Goal: Information Seeking & Learning: Learn about a topic

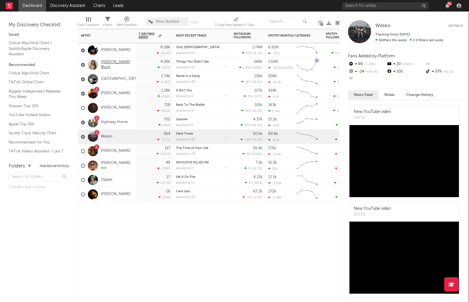
click at [113, 64] on link "[PERSON_NAME] Block" at bounding box center [117, 65] width 32 height 10
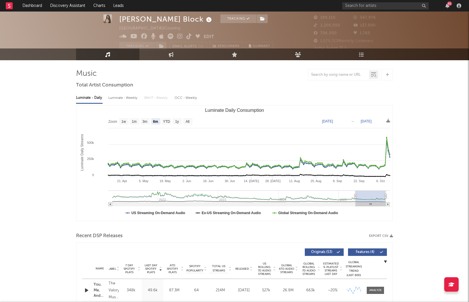
scroll to position [10, 0]
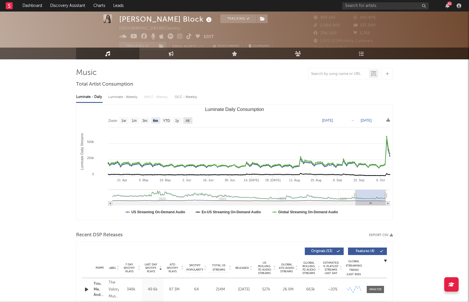
click at [186, 121] on text "All" at bounding box center [188, 121] width 4 height 4
select select "All"
type input "[DATE]"
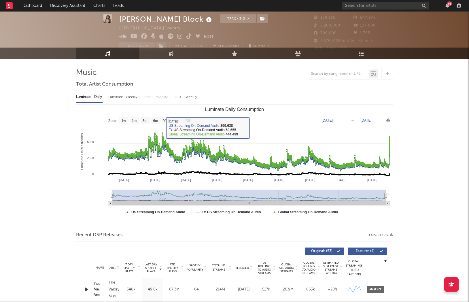
click at [129, 97] on div "Luminate - Weekly" at bounding box center [123, 97] width 30 height 10
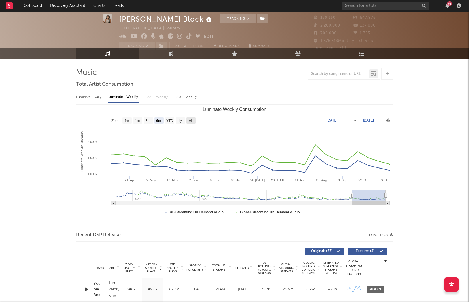
click at [192, 123] on rect "Luminate Weekly Consumption" at bounding box center [191, 120] width 9 height 6
select select "All"
type input "[DATE]"
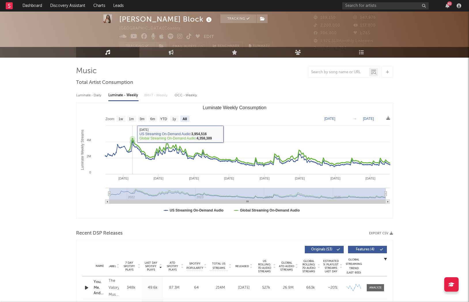
scroll to position [12, 0]
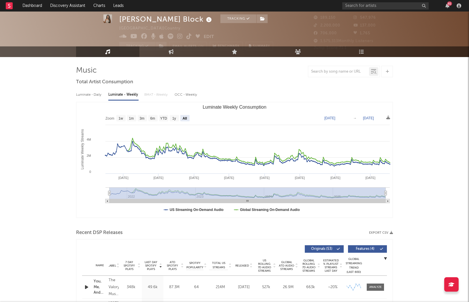
click at [89, 95] on div "Luminate - Daily" at bounding box center [89, 95] width 27 height 10
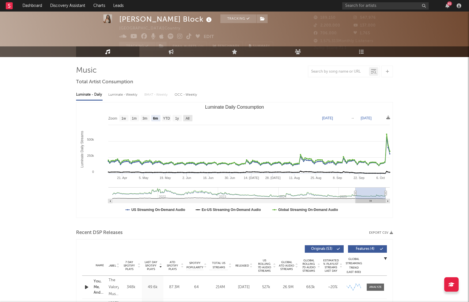
click at [187, 118] on text "All" at bounding box center [188, 118] width 4 height 4
select select "All"
type input "[DATE]"
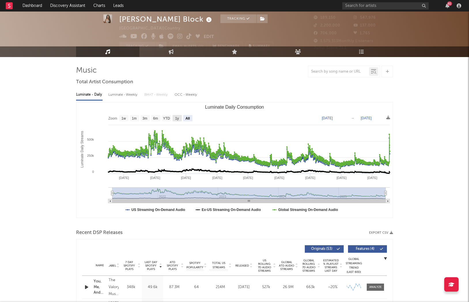
click at [178, 118] on text "1y" at bounding box center [177, 118] width 4 height 4
select select "1y"
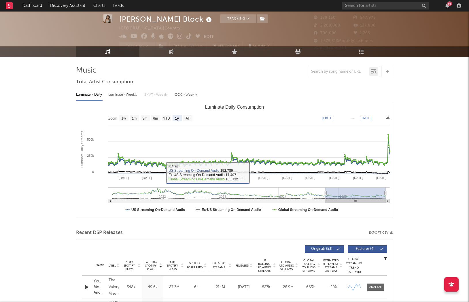
scroll to position [12, 0]
type input "[DATE]"
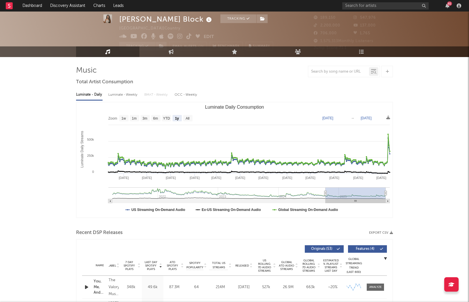
type input "[DATE]"
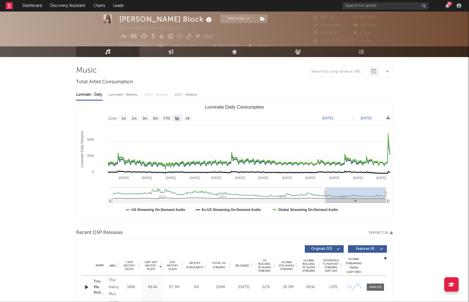
type input "[DATE]"
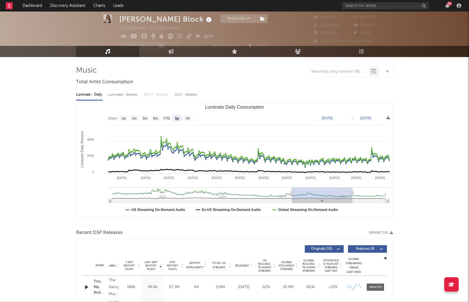
scroll to position [11, 0]
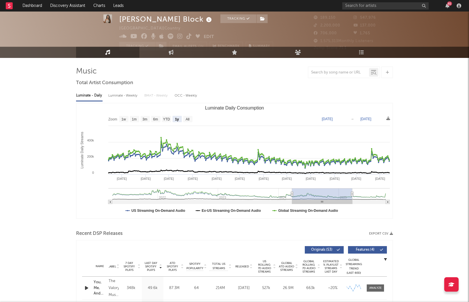
type input "[DATE]"
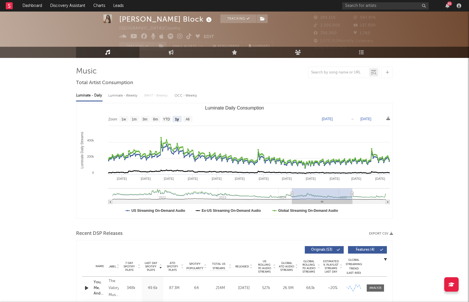
type input "[DATE]"
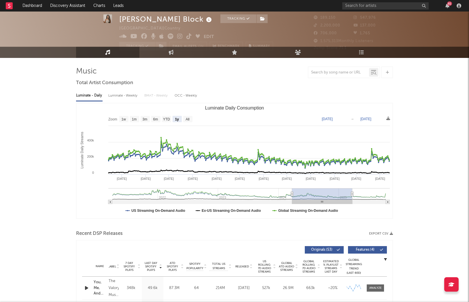
type input "[DATE]"
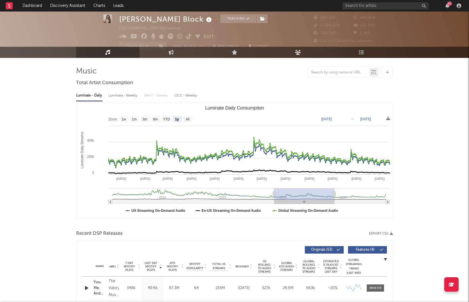
type input "[DATE]"
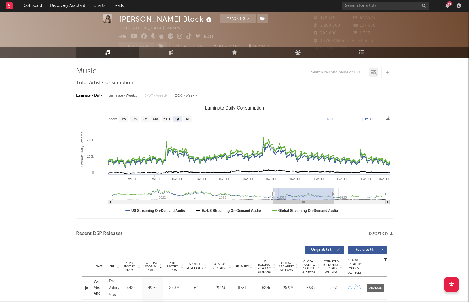
type input "[DATE]"
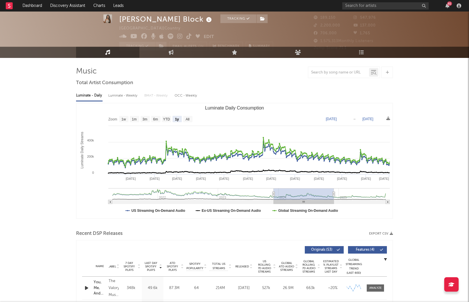
type input "[DATE]"
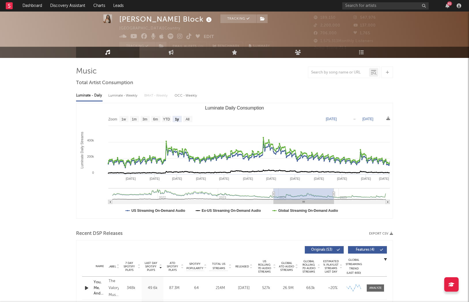
type input "[DATE]"
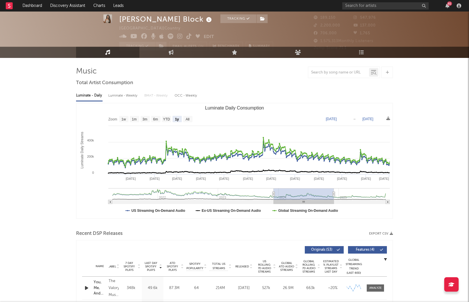
type input "[DATE]"
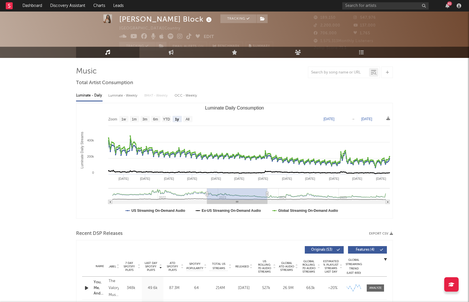
type input "[DATE]"
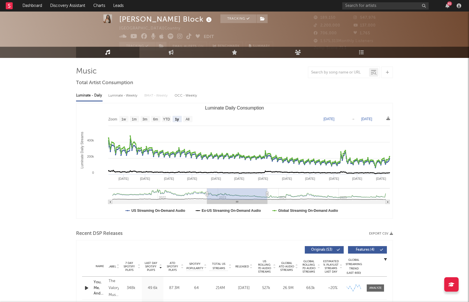
type input "[DATE]"
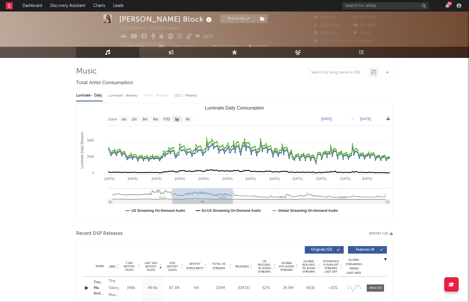
type input "[DATE]"
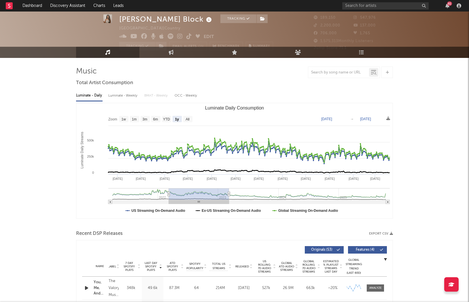
type input "[DATE]"
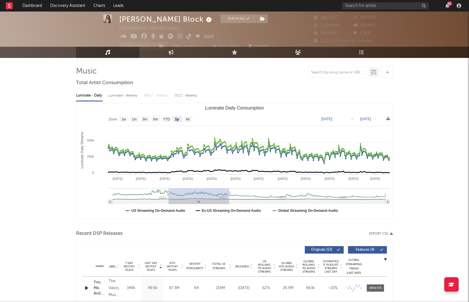
type input "[DATE]"
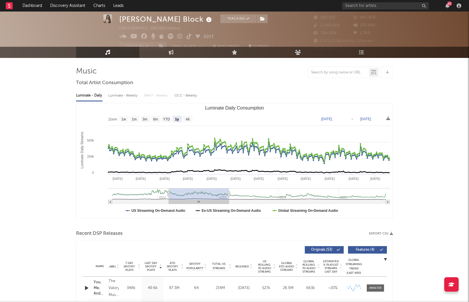
type input "[DATE]"
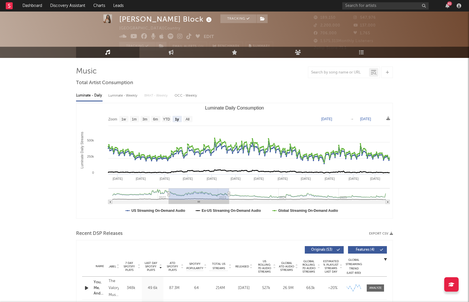
type input "[DATE]"
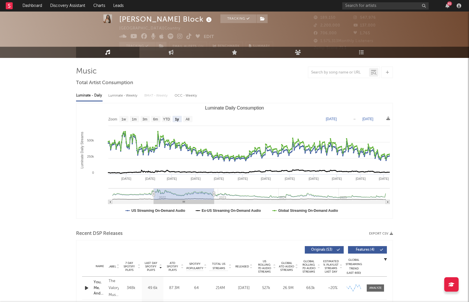
type input "[DATE]"
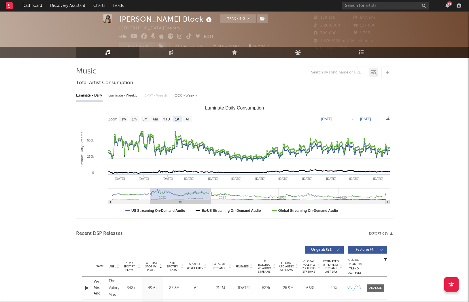
type input "[DATE]"
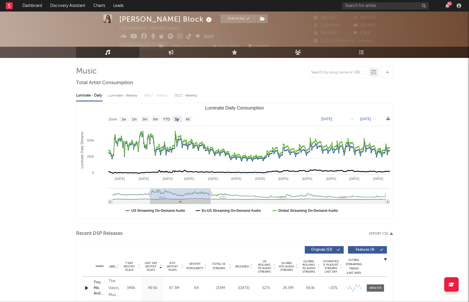
type input "[DATE]"
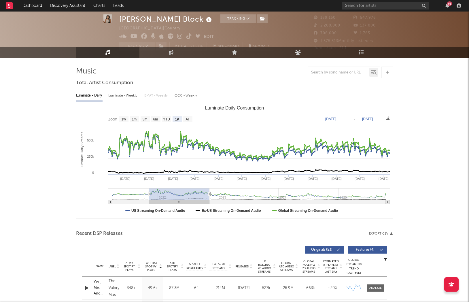
type input "[DATE]"
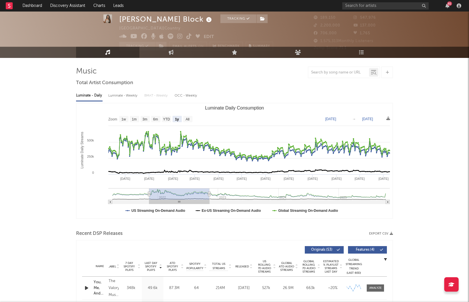
type input "[DATE]"
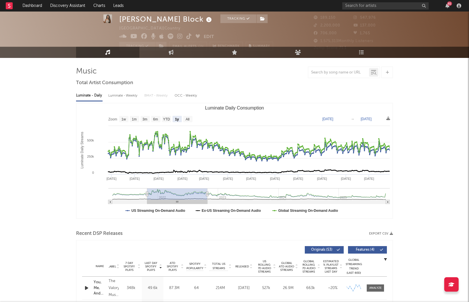
type input "[DATE]"
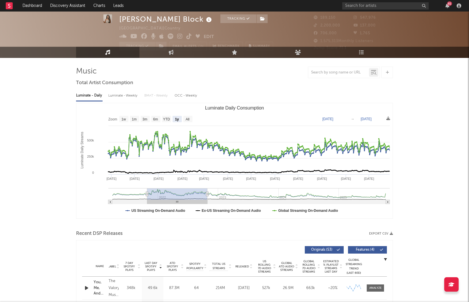
type input "[DATE]"
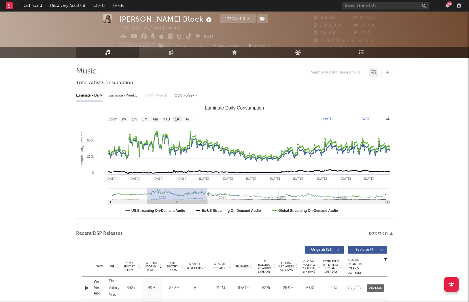
type input "[DATE]"
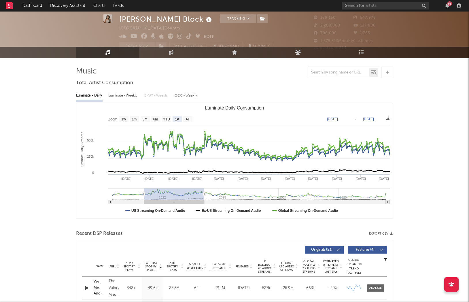
type input "[DATE]"
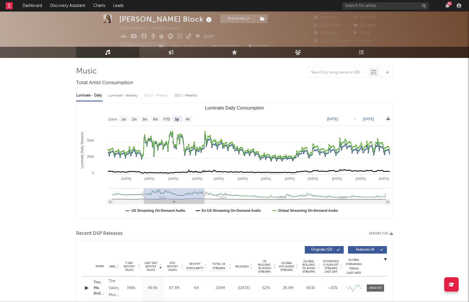
type input "[DATE]"
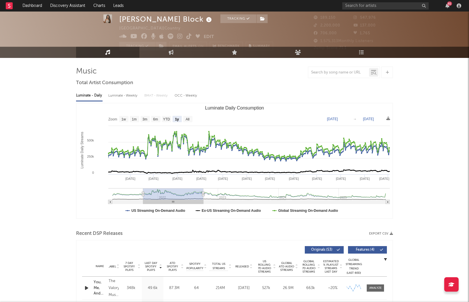
type input "[DATE]"
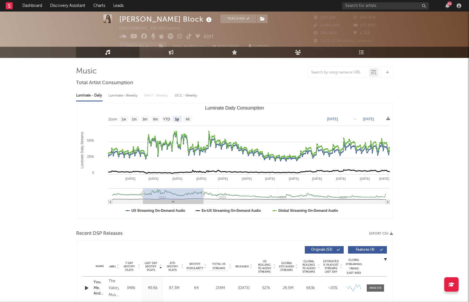
type input "[DATE]"
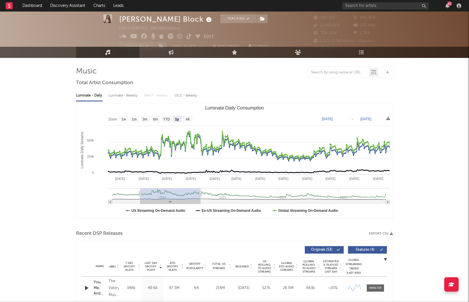
drag, startPoint x: 346, startPoint y: 195, endPoint x: 165, endPoint y: 193, distance: 181.6
click at [165, 193] on rect "Luminate Daily Consumption" at bounding box center [170, 194] width 60 height 12
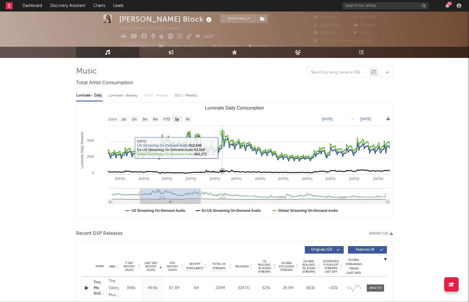
click at [222, 148] on icon "Luminate Daily Consumption" at bounding box center [249, 146] width 283 height 28
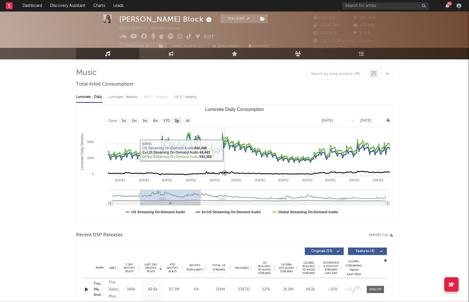
scroll to position [10, 0]
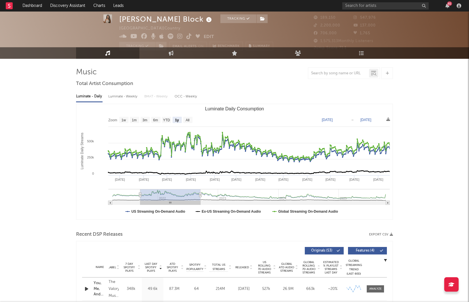
type input "[DATE]"
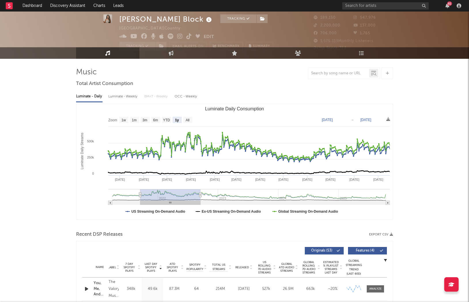
type input "[DATE]"
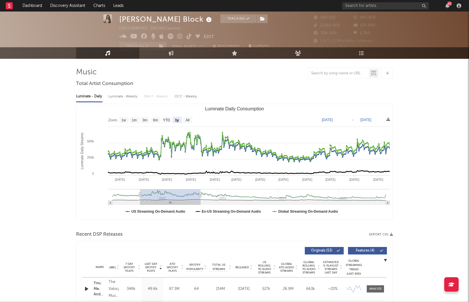
type input "[DATE]"
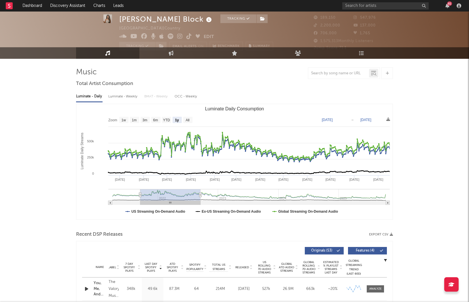
type input "[DATE]"
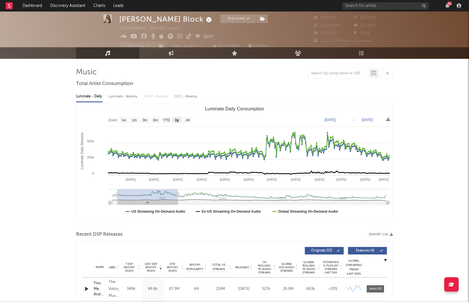
type input "[DATE]"
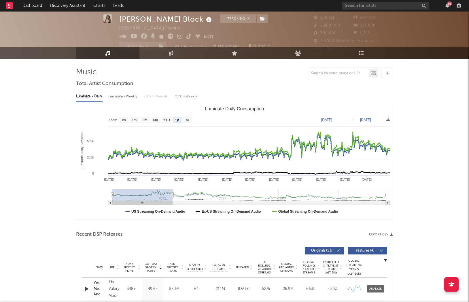
drag, startPoint x: 187, startPoint y: 202, endPoint x: 123, endPoint y: 189, distance: 64.6
click at [128, 198] on icon "Created with Highcharts 10.3.3 Luminate Daily Streams Luminate Daily Consumptio…" at bounding box center [234, 161] width 317 height 115
click at [187, 118] on text "All" at bounding box center [188, 120] width 4 height 4
select select "All"
type input "[DATE]"
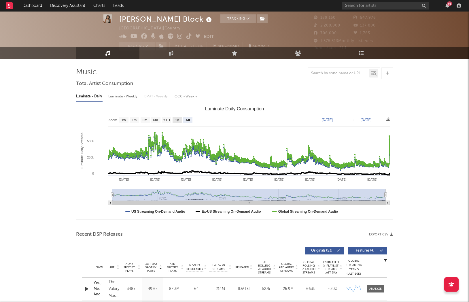
click at [178, 120] on text "1y" at bounding box center [177, 120] width 4 height 4
select select "1y"
type input "[DATE]"
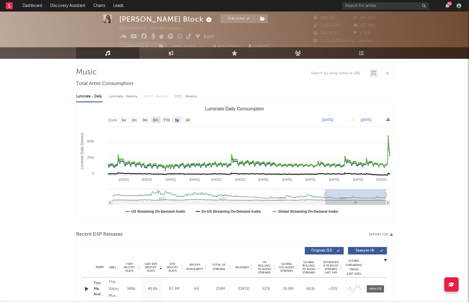
click at [159, 121] on rect "Luminate Daily Consumption" at bounding box center [155, 120] width 9 height 6
select select "6m"
type input "[DATE]"
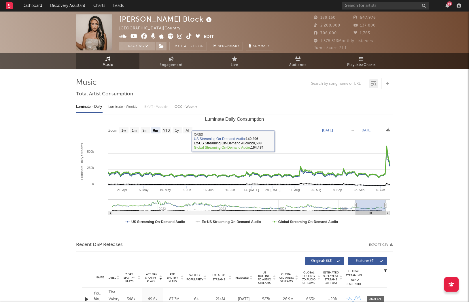
scroll to position [0, 0]
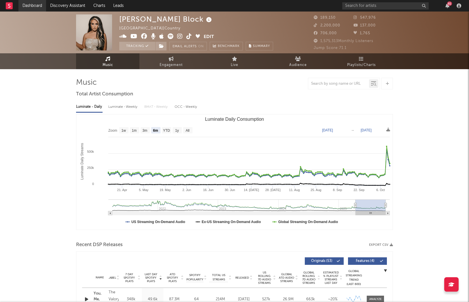
click at [23, 5] on link "Dashboard" at bounding box center [32, 6] width 28 height 12
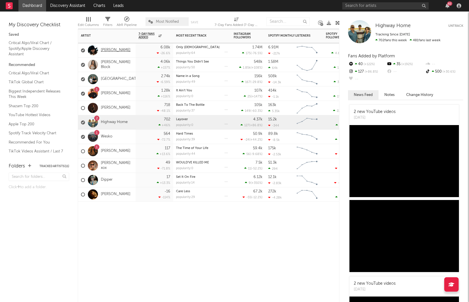
click at [113, 51] on link "[PERSON_NAME]" at bounding box center [116, 50] width 30 height 5
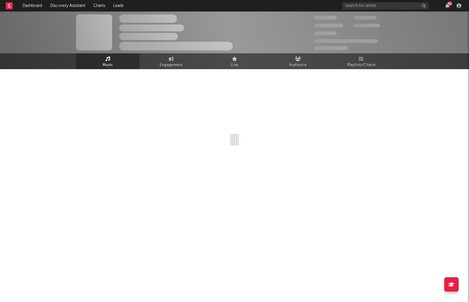
select select "6m"
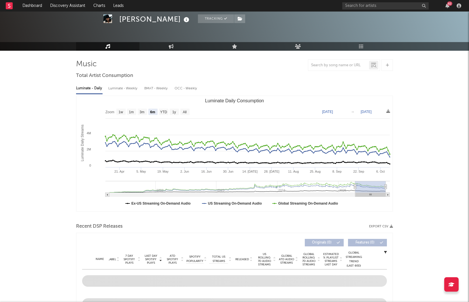
scroll to position [23, 0]
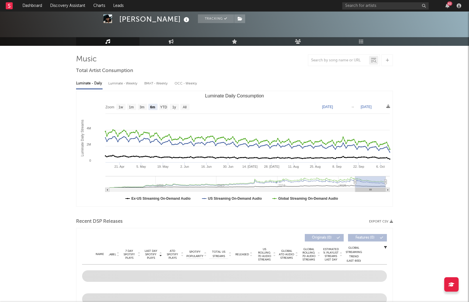
click at [123, 82] on div "Luminate - Weekly" at bounding box center [123, 84] width 30 height 10
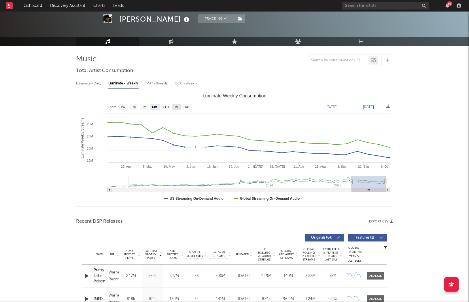
click at [178, 108] on text "1y" at bounding box center [176, 107] width 4 height 4
select select "1y"
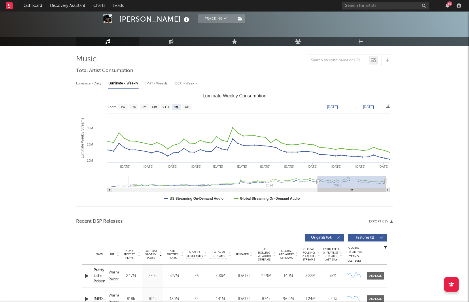
type input "[DATE]"
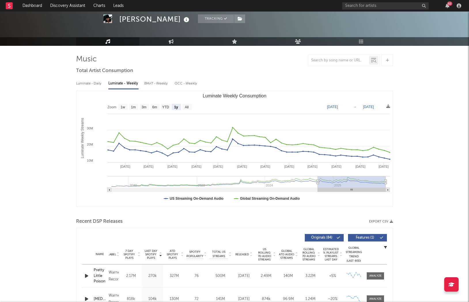
type input "[DATE]"
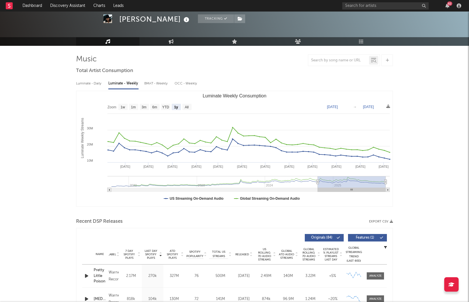
type input "[DATE]"
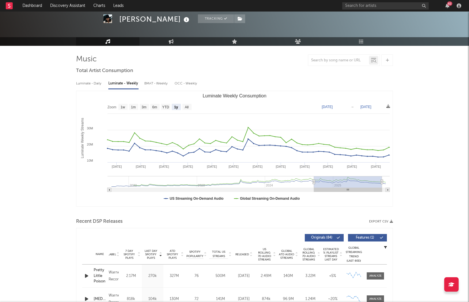
type input "[DATE]"
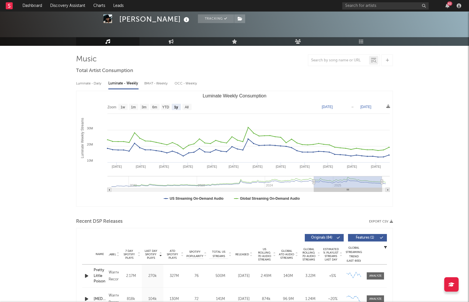
type input "[DATE]"
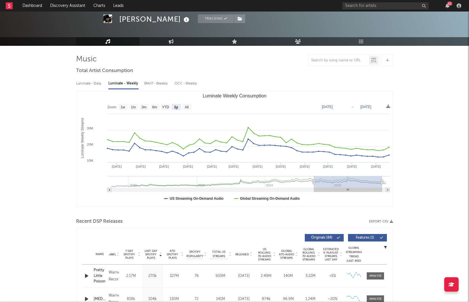
type input "[DATE]"
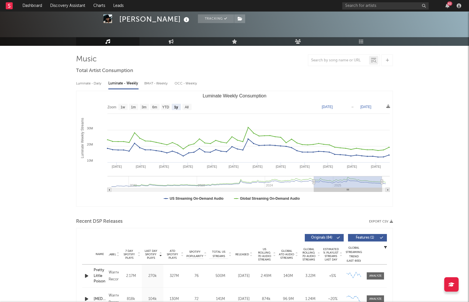
type input "[DATE]"
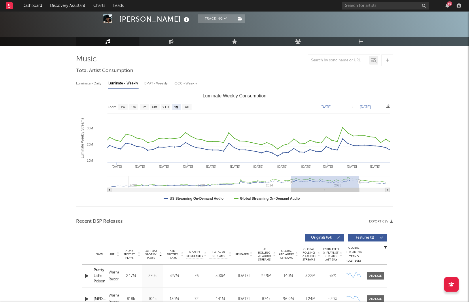
type input "[DATE]"
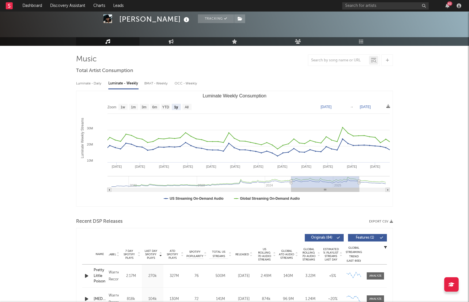
type input "[DATE]"
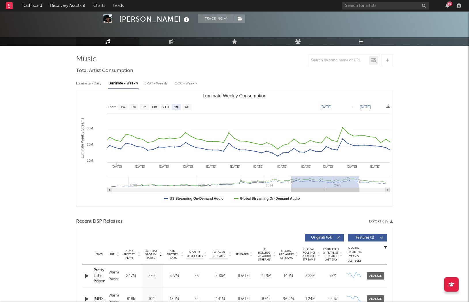
type input "[DATE]"
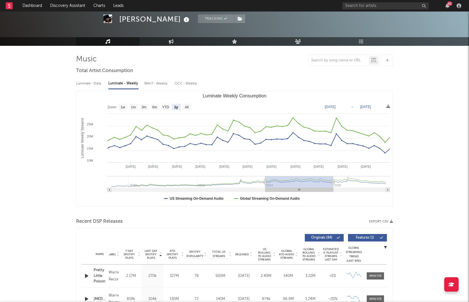
drag, startPoint x: 353, startPoint y: 190, endPoint x: 301, endPoint y: 190, distance: 52.5
click at [301, 190] on rect "Luminate Weekly Consumption" at bounding box center [299, 190] width 68 height 4
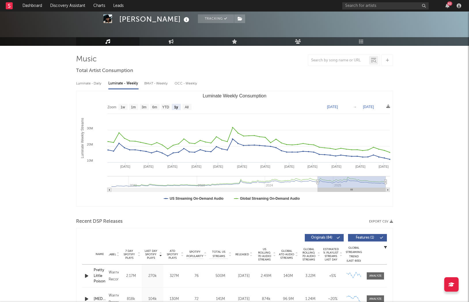
drag, startPoint x: 310, startPoint y: 188, endPoint x: 373, endPoint y: 187, distance: 63.1
click at [380, 188] on rect "Luminate Weekly Consumption" at bounding box center [352, 182] width 68 height 12
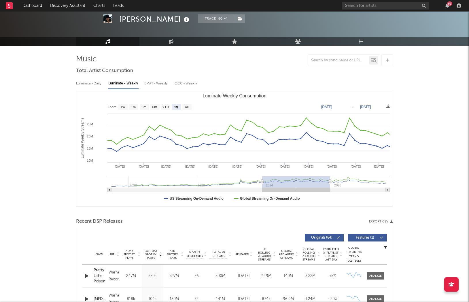
drag, startPoint x: 367, startPoint y: 191, endPoint x: 312, endPoint y: 192, distance: 55.7
click at [312, 192] on icon "Created with Highcharts 10.3.3 Luminate Weekly Streams Luminate Weekly Consumpt…" at bounding box center [234, 148] width 317 height 115
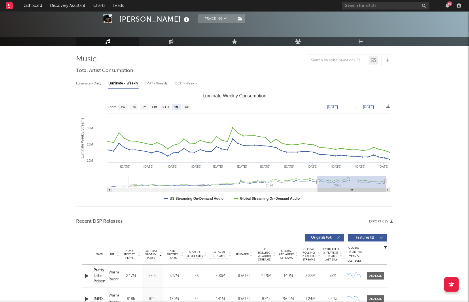
drag, startPoint x: 304, startPoint y: 190, endPoint x: 414, endPoint y: 182, distance: 110.4
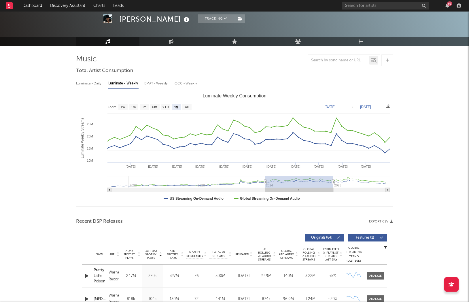
drag, startPoint x: 357, startPoint y: 190, endPoint x: 333, endPoint y: 161, distance: 37.2
click at [304, 192] on icon "Created with Highcharts 10.3.3 Luminate Weekly Streams Luminate Weekly Consumpt…" at bounding box center [234, 148] width 317 height 115
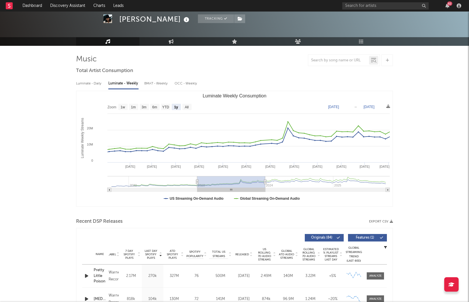
drag, startPoint x: 303, startPoint y: 190, endPoint x: 235, endPoint y: 189, distance: 68.0
click at [235, 189] on rect "Luminate Weekly Consumption" at bounding box center [231, 190] width 68 height 4
click at [35, 7] on link "Dashboard" at bounding box center [32, 6] width 28 height 12
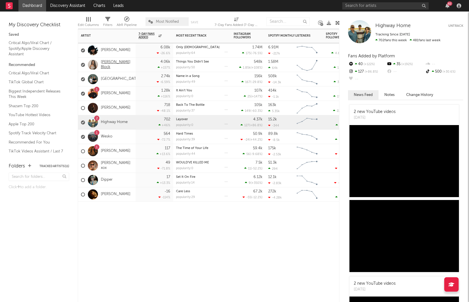
click at [117, 65] on link "[PERSON_NAME] Block" at bounding box center [117, 65] width 32 height 10
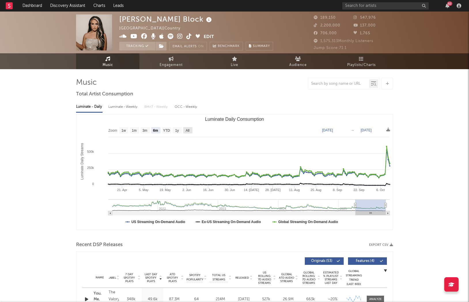
click at [187, 129] on text "All" at bounding box center [188, 131] width 4 height 4
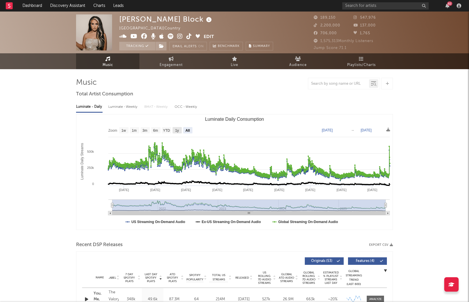
scroll to position [0, 0]
click at [178, 130] on text "1y" at bounding box center [177, 131] width 4 height 4
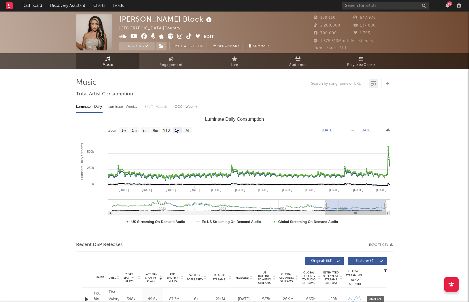
scroll to position [0, 0]
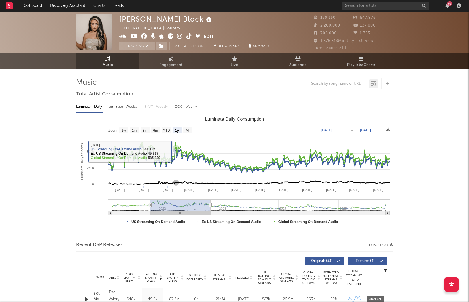
select select "1y"
click at [176, 150] on g "Luminate Daily Consumption" at bounding box center [249, 176] width 283 height 69
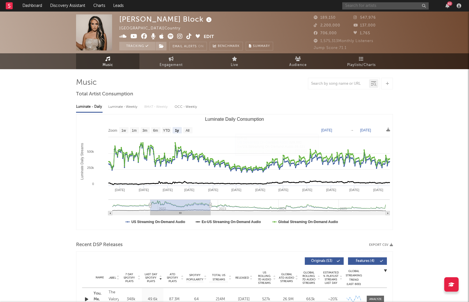
click at [355, 6] on input "text" at bounding box center [385, 5] width 86 height 7
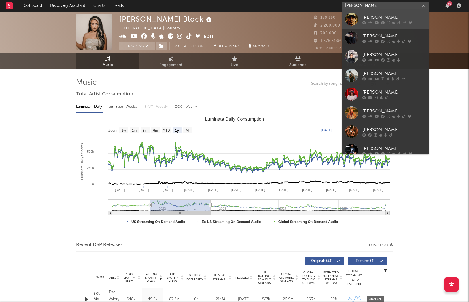
type input "tucker"
click at [383, 17] on div "Tucker Wetmore" at bounding box center [394, 17] width 63 height 7
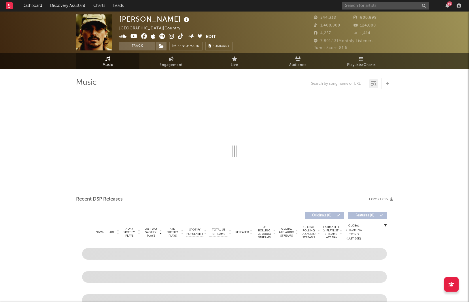
select select "6m"
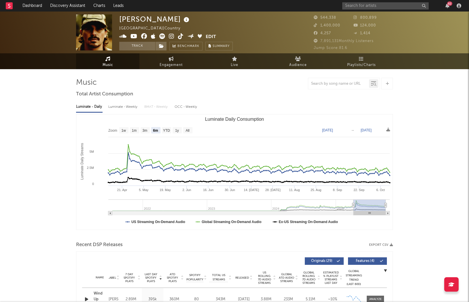
click at [120, 108] on div "Luminate - Weekly" at bounding box center [123, 107] width 30 height 10
select select "6m"
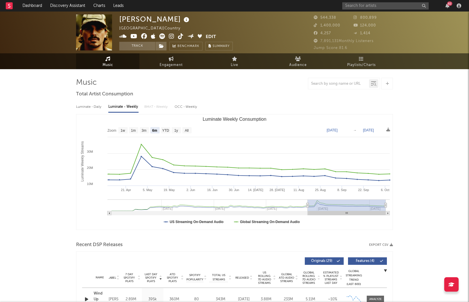
click at [372, 2] on input "text" at bounding box center [385, 5] width 86 height 7
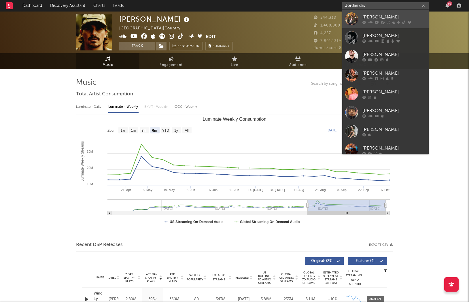
type input "Jordan dav"
click at [398, 16] on div "Jordan Davis" at bounding box center [394, 17] width 63 height 7
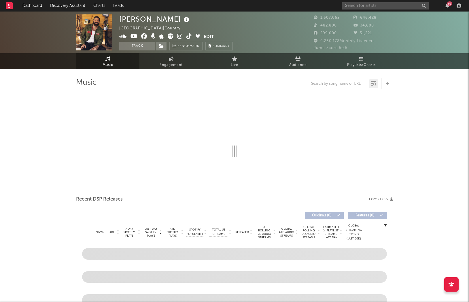
select select "6m"
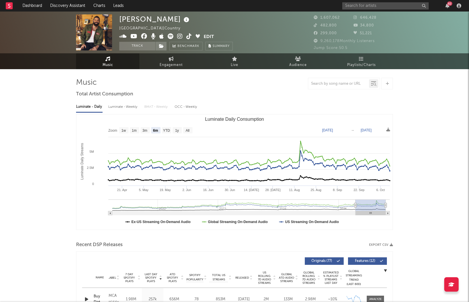
click at [124, 107] on div "Luminate - Weekly" at bounding box center [123, 107] width 30 height 10
select select "6m"
